Goal: Task Accomplishment & Management: Complete application form

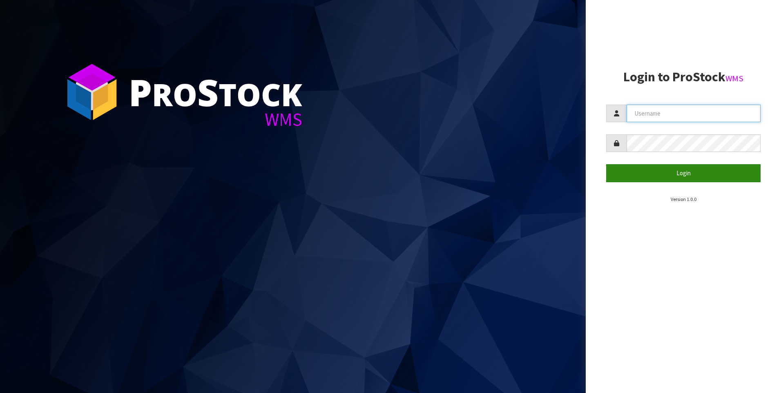
type input "[PERSON_NAME]"
click at [642, 173] on button "Login" at bounding box center [683, 173] width 154 height 18
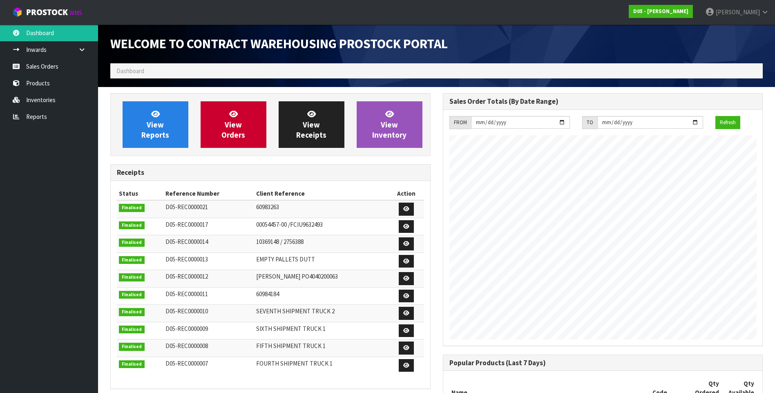
scroll to position [549, 332]
click at [45, 69] on link "Sales Orders" at bounding box center [49, 66] width 98 height 17
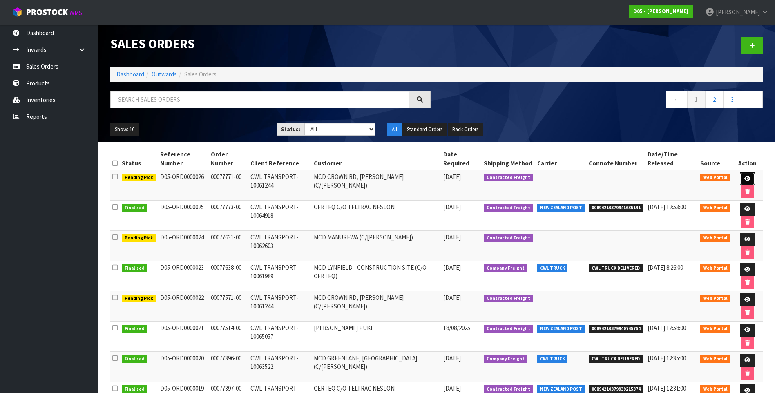
click at [744, 176] on link at bounding box center [747, 178] width 15 height 13
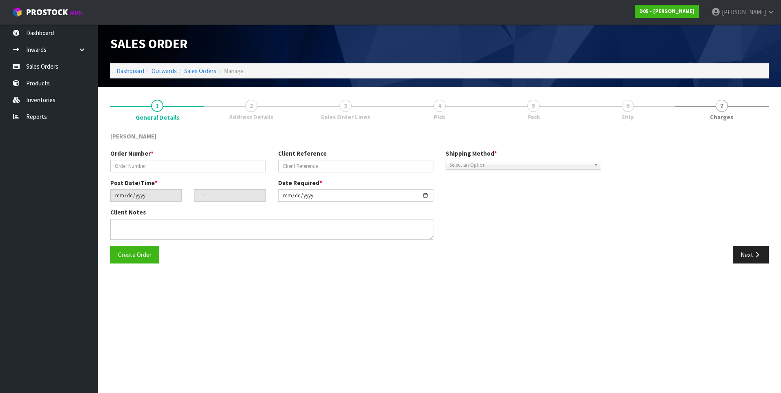
type input "00077771-00"
type input "CWL TRANSPORT-10061244"
type input "2025-08-21"
type input "08:10:00.000"
type input "2025-08-29"
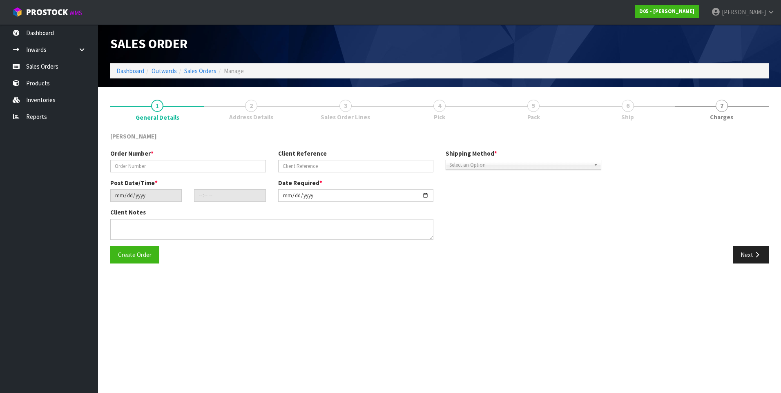
type textarea "PLEASE DELIVER TO SITE BY THE 29/08"
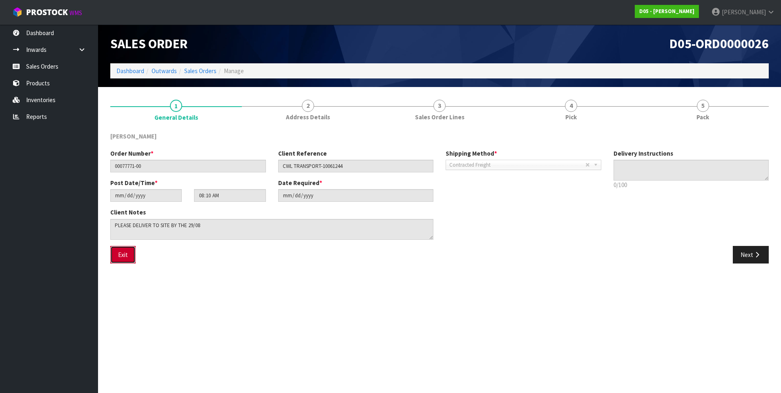
click at [125, 257] on button "Exit" at bounding box center [122, 255] width 25 height 18
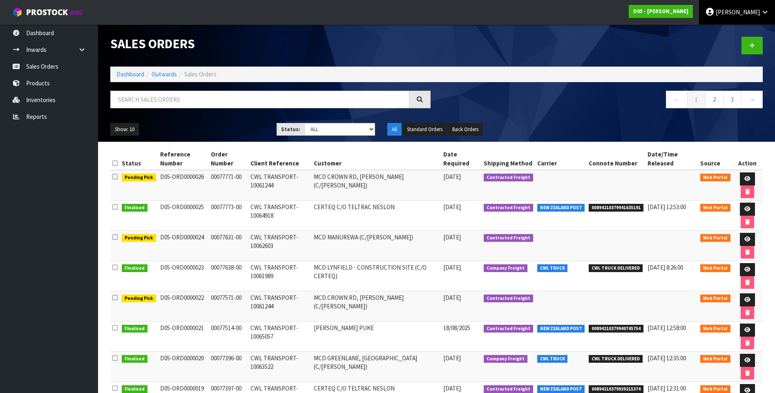
click at [739, 8] on link "DUTT-COATES" at bounding box center [737, 12] width 76 height 25
click at [732, 30] on link "Logout" at bounding box center [742, 32] width 65 height 11
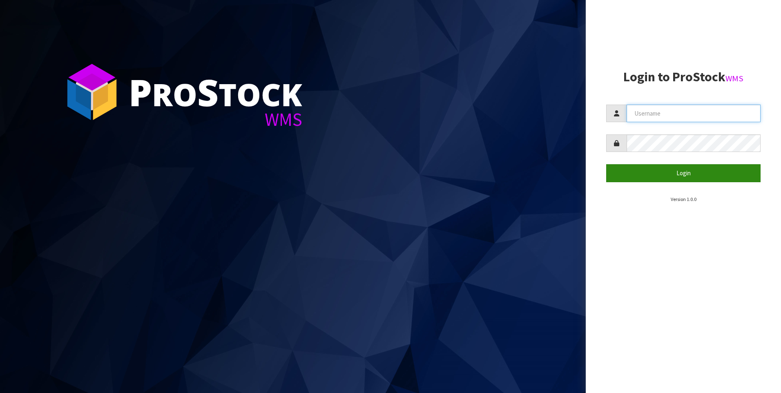
type input "[PERSON_NAME]"
click at [686, 176] on button "Login" at bounding box center [683, 173] width 154 height 18
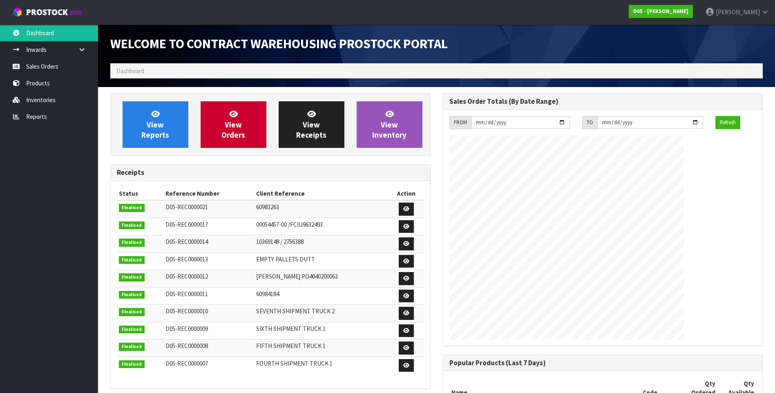
scroll to position [549, 332]
click at [61, 67] on link "Sales Orders" at bounding box center [49, 66] width 98 height 17
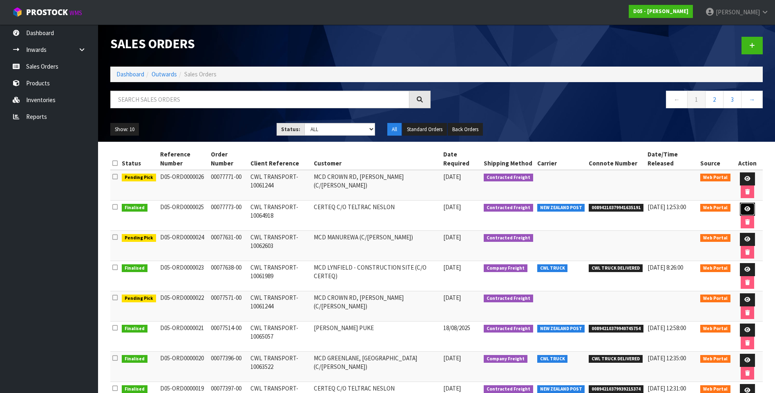
click at [744, 208] on icon at bounding box center [747, 208] width 6 height 5
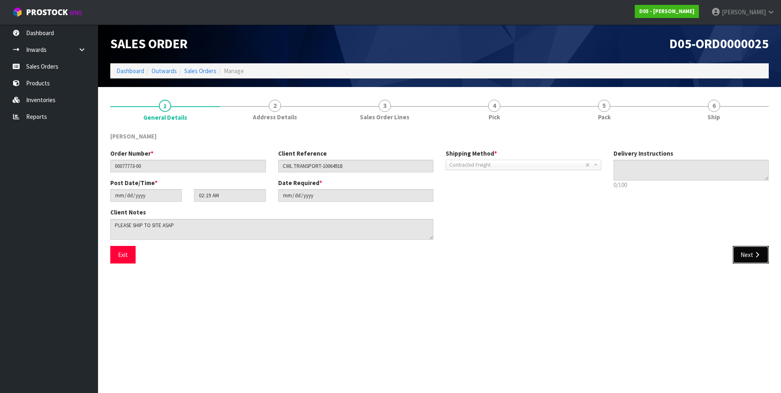
click at [754, 249] on button "Next" at bounding box center [751, 255] width 36 height 18
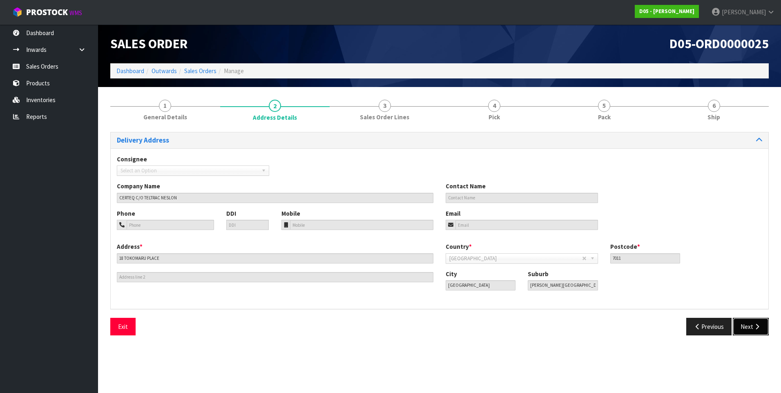
click at [747, 323] on button "Next" at bounding box center [751, 327] width 36 height 18
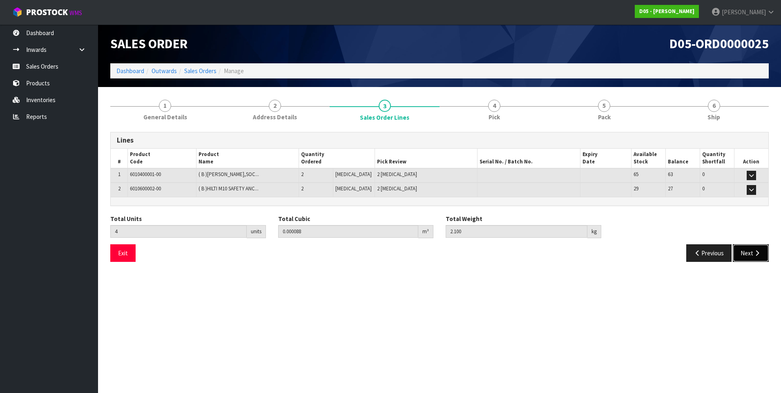
click at [747, 252] on button "Next" at bounding box center [751, 253] width 36 height 18
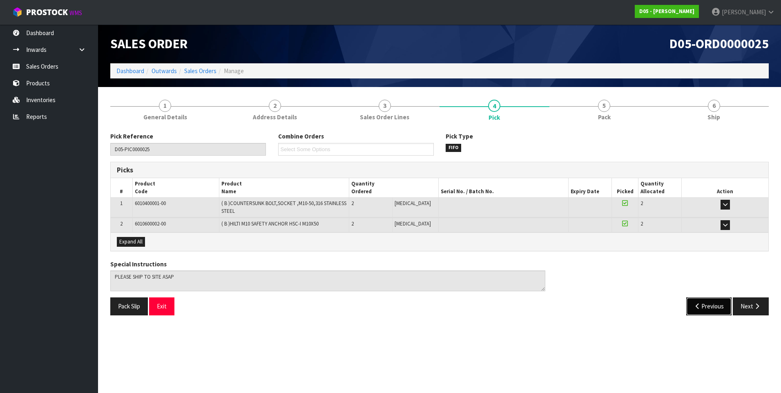
click at [696, 306] on icon "button" at bounding box center [698, 306] width 8 height 6
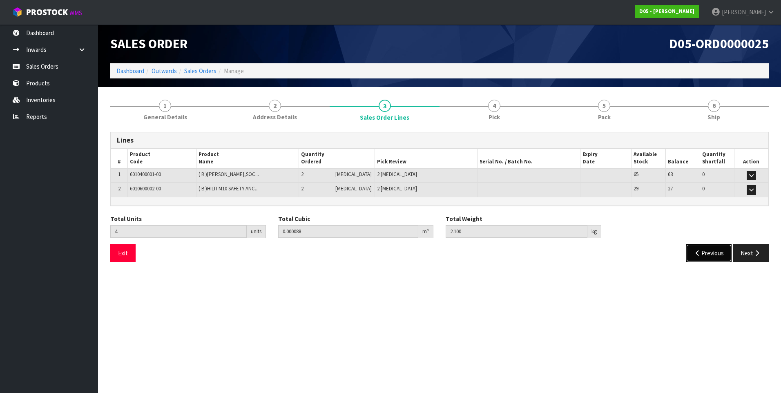
click at [712, 257] on button "Previous" at bounding box center [709, 253] width 46 height 18
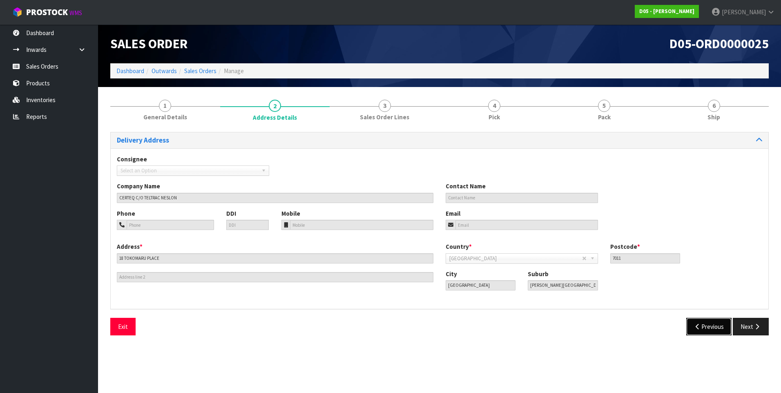
click at [718, 326] on button "Previous" at bounding box center [709, 327] width 46 height 18
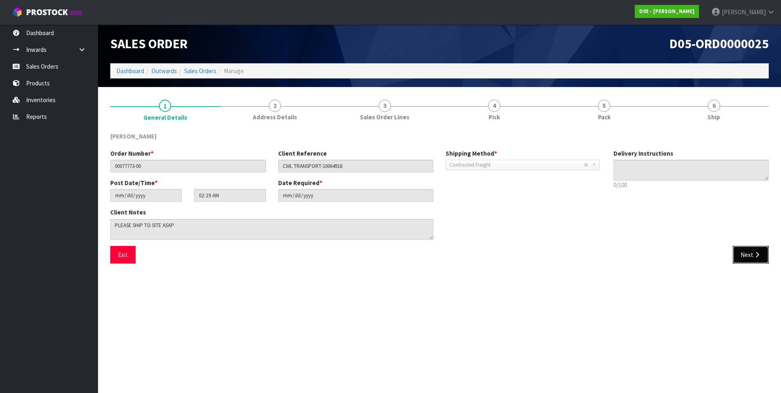
click at [751, 254] on button "Next" at bounding box center [751, 255] width 36 height 18
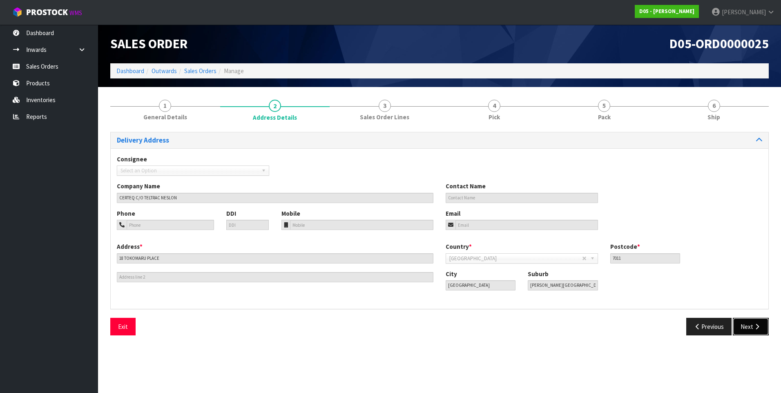
click at [750, 329] on button "Next" at bounding box center [751, 327] width 36 height 18
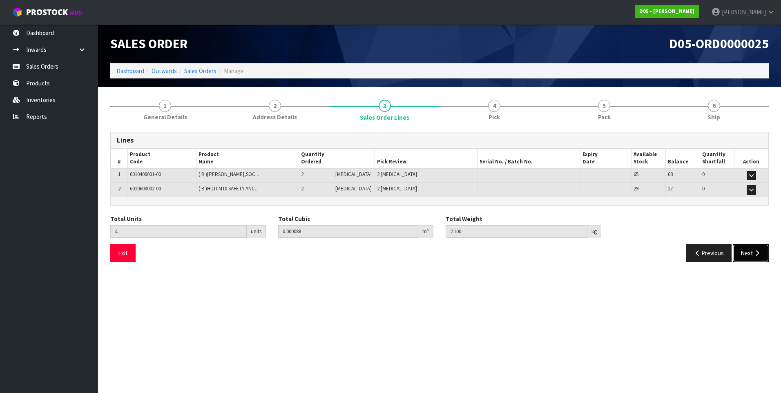
click at [752, 252] on button "Next" at bounding box center [751, 253] width 36 height 18
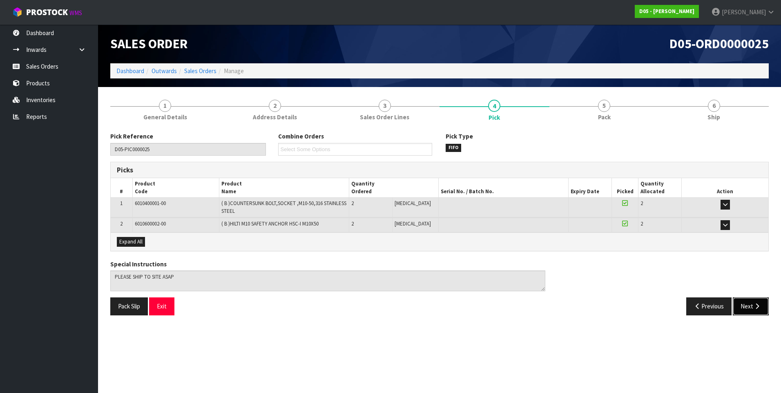
click at [754, 306] on icon "button" at bounding box center [757, 306] width 8 height 6
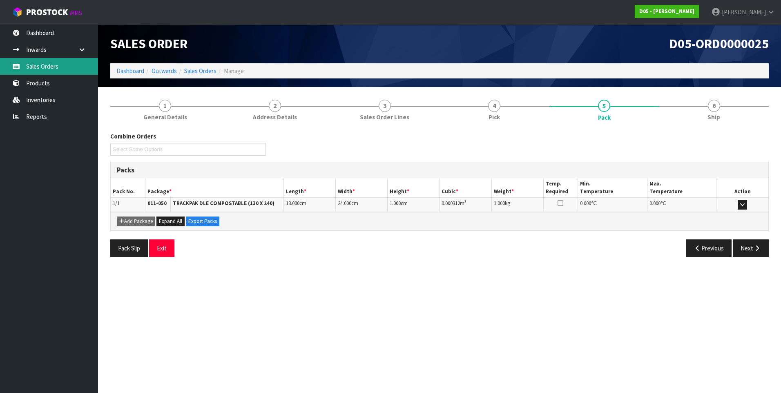
click at [28, 69] on link "Sales Orders" at bounding box center [49, 66] width 98 height 17
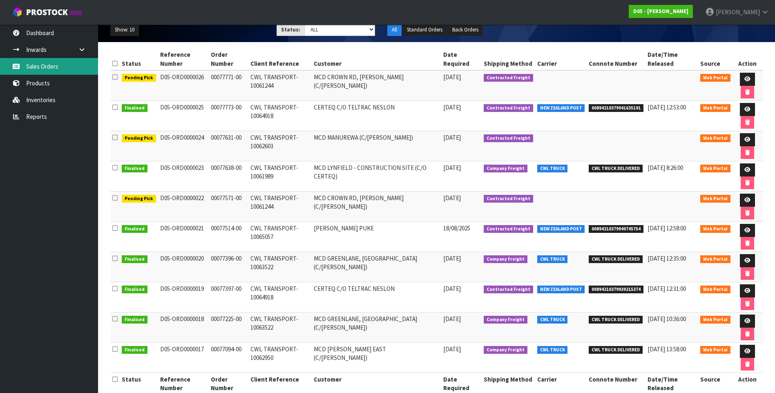
scroll to position [116, 0]
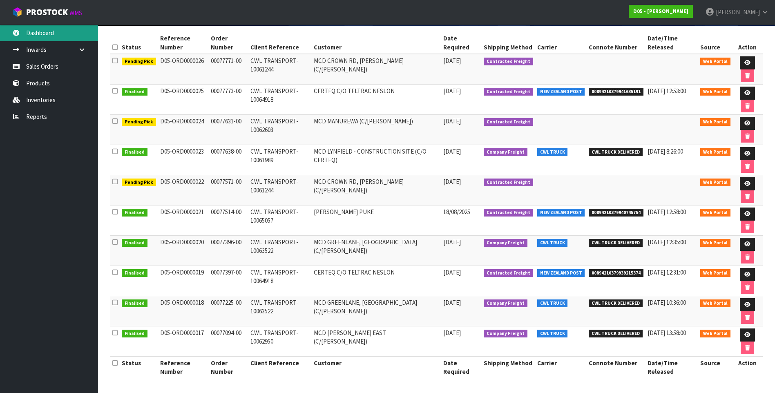
click at [47, 35] on link "Dashboard" at bounding box center [49, 33] width 98 height 17
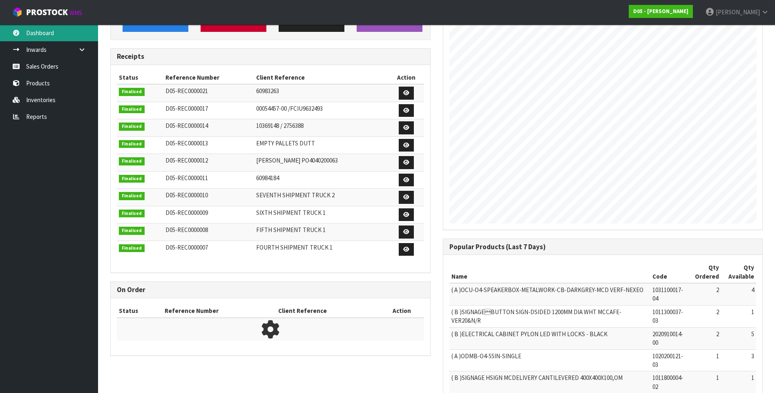
scroll to position [549, 332]
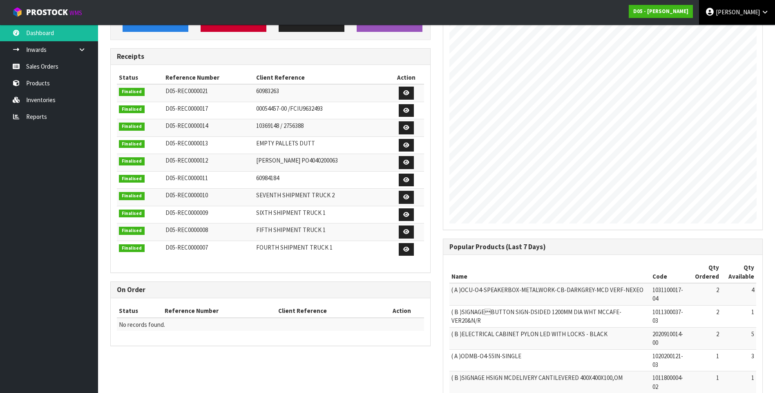
click at [750, 11] on span "DUTT-COATES" at bounding box center [738, 12] width 44 height 8
click at [745, 29] on link "Logout" at bounding box center [742, 32] width 65 height 11
